Goal: Task Accomplishment & Management: Use online tool/utility

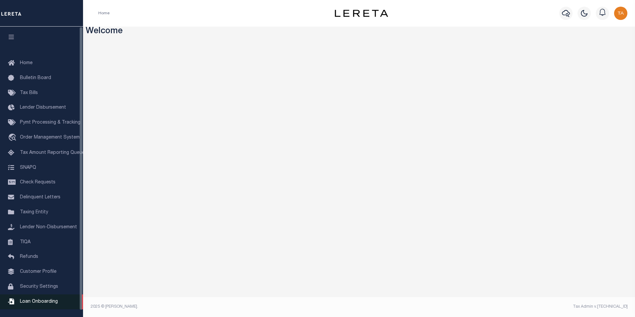
click at [46, 304] on span "Loan Onboarding" at bounding box center [39, 301] width 38 height 5
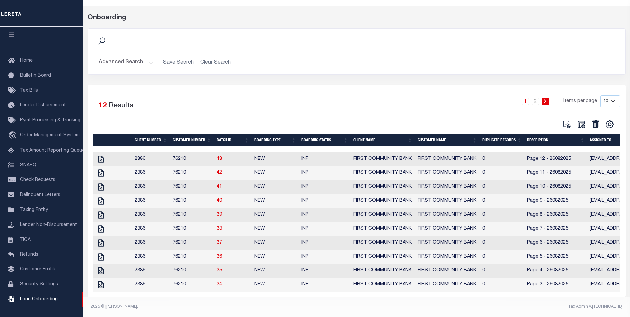
scroll to position [29, 0]
click at [607, 95] on select "10 25 50 100" at bounding box center [611, 101] width 20 height 12
select select "25"
click at [601, 95] on select "10 25 50 100" at bounding box center [611, 101] width 20 height 12
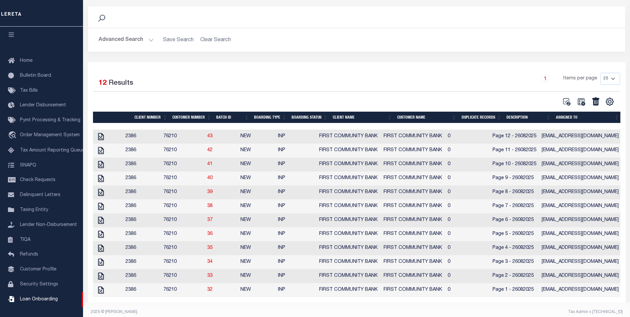
scroll to position [58, 0]
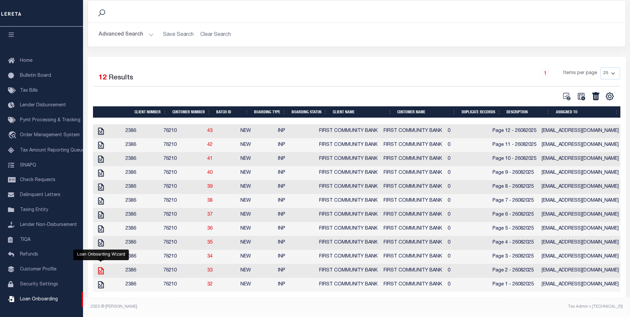
click at [98, 266] on icon at bounding box center [101, 270] width 9 height 9
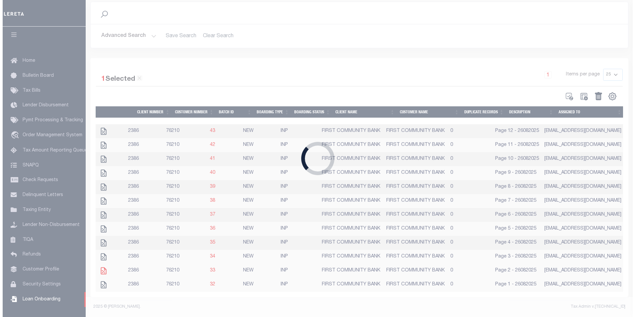
scroll to position [52, 0]
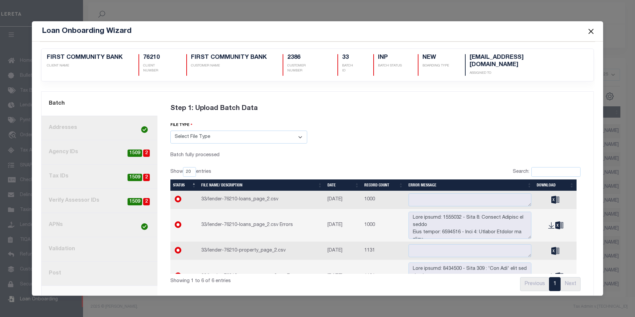
click at [62, 265] on link "8. Post" at bounding box center [100, 273] width 116 height 24
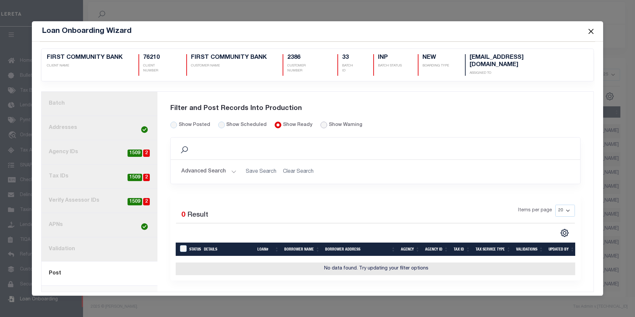
click at [321, 122] on input "radio" at bounding box center [324, 125] width 7 height 7
radio input "true"
click at [173, 122] on input "Show Posted" at bounding box center [173, 125] width 7 height 7
radio input "true"
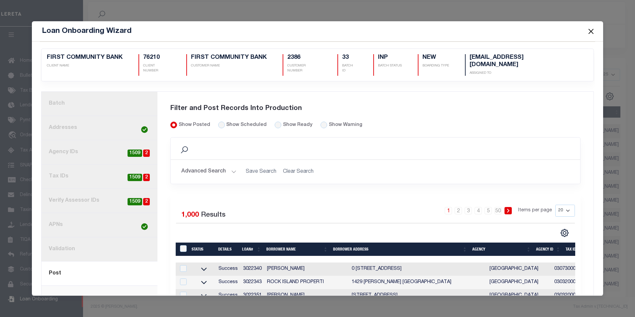
click at [589, 28] on button "Close" at bounding box center [591, 31] width 9 height 9
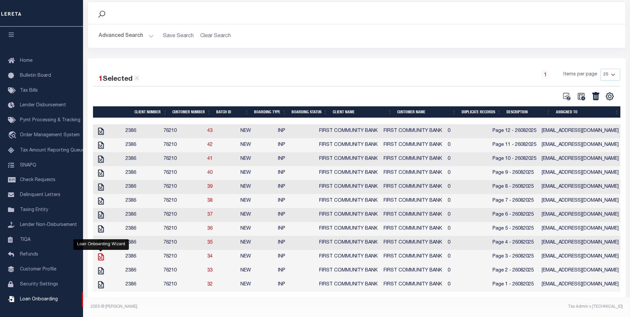
click at [101, 257] on icon "" at bounding box center [101, 257] width 9 height 9
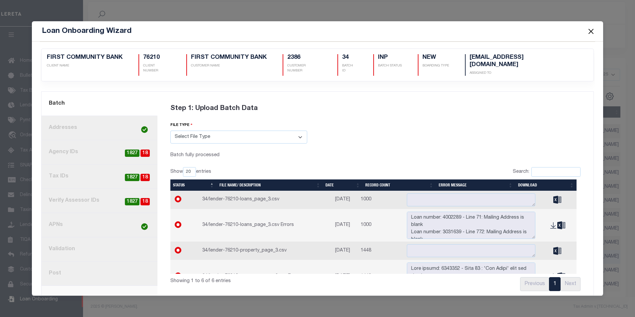
click at [49, 268] on link "8. Post" at bounding box center [100, 273] width 116 height 24
